Goal: Information Seeking & Learning: Learn about a topic

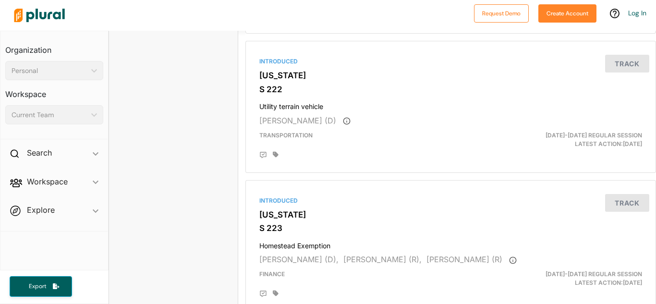
scroll to position [1054, 0]
